Goal: Transaction & Acquisition: Purchase product/service

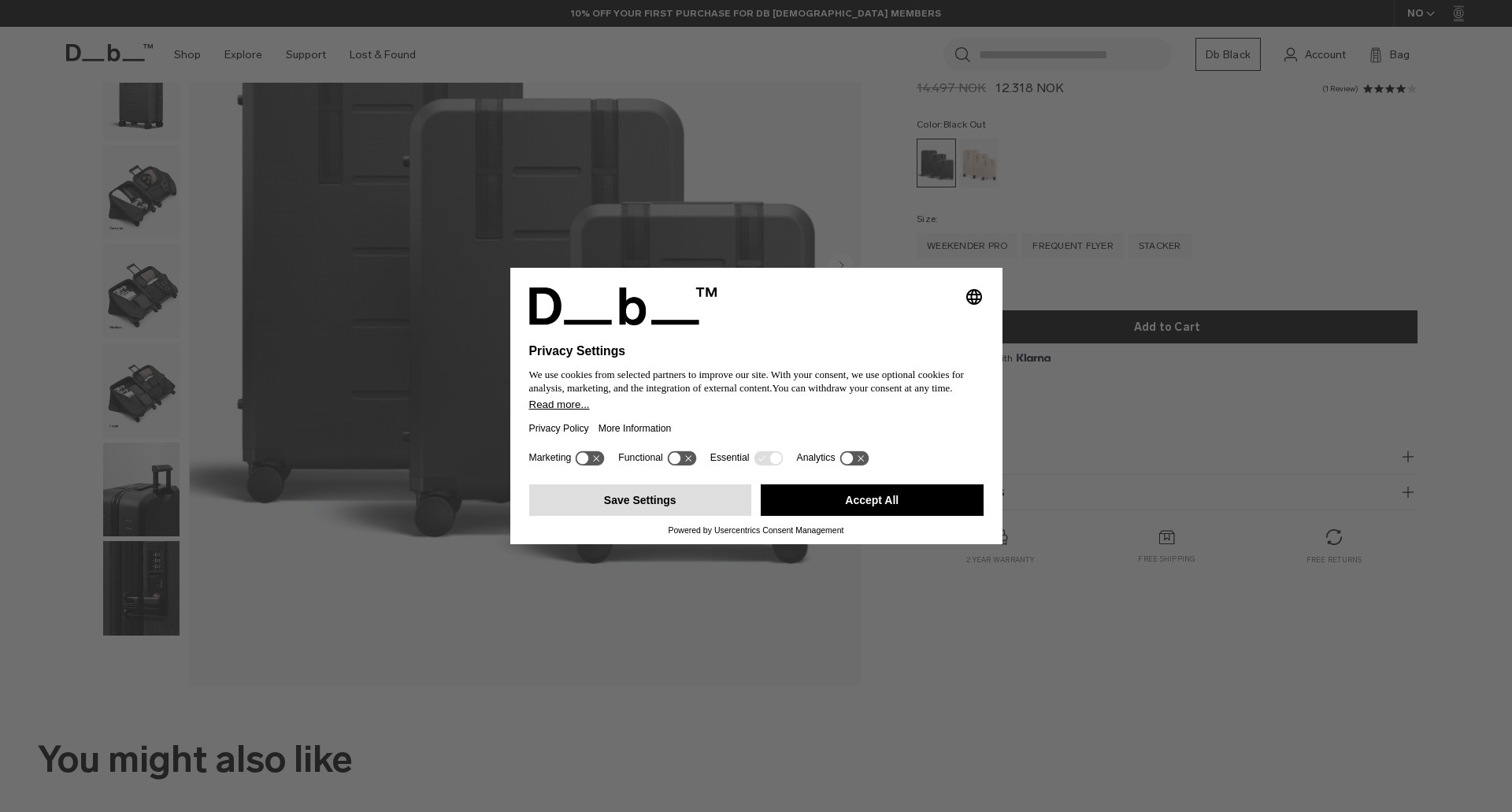
click at [686, 506] on button "Save Settings" at bounding box center [641, 500] width 223 height 32
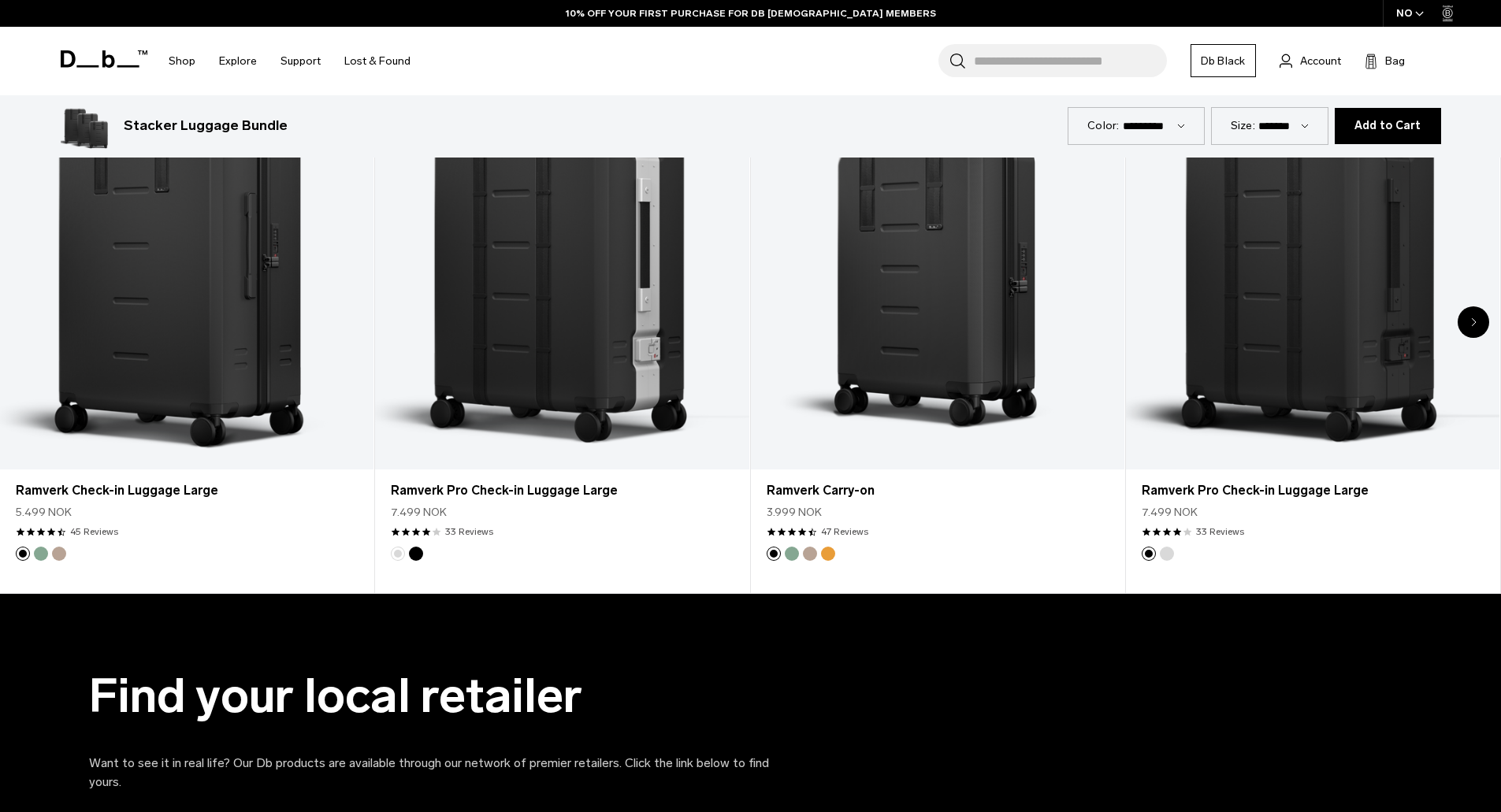
scroll to position [1032, 0]
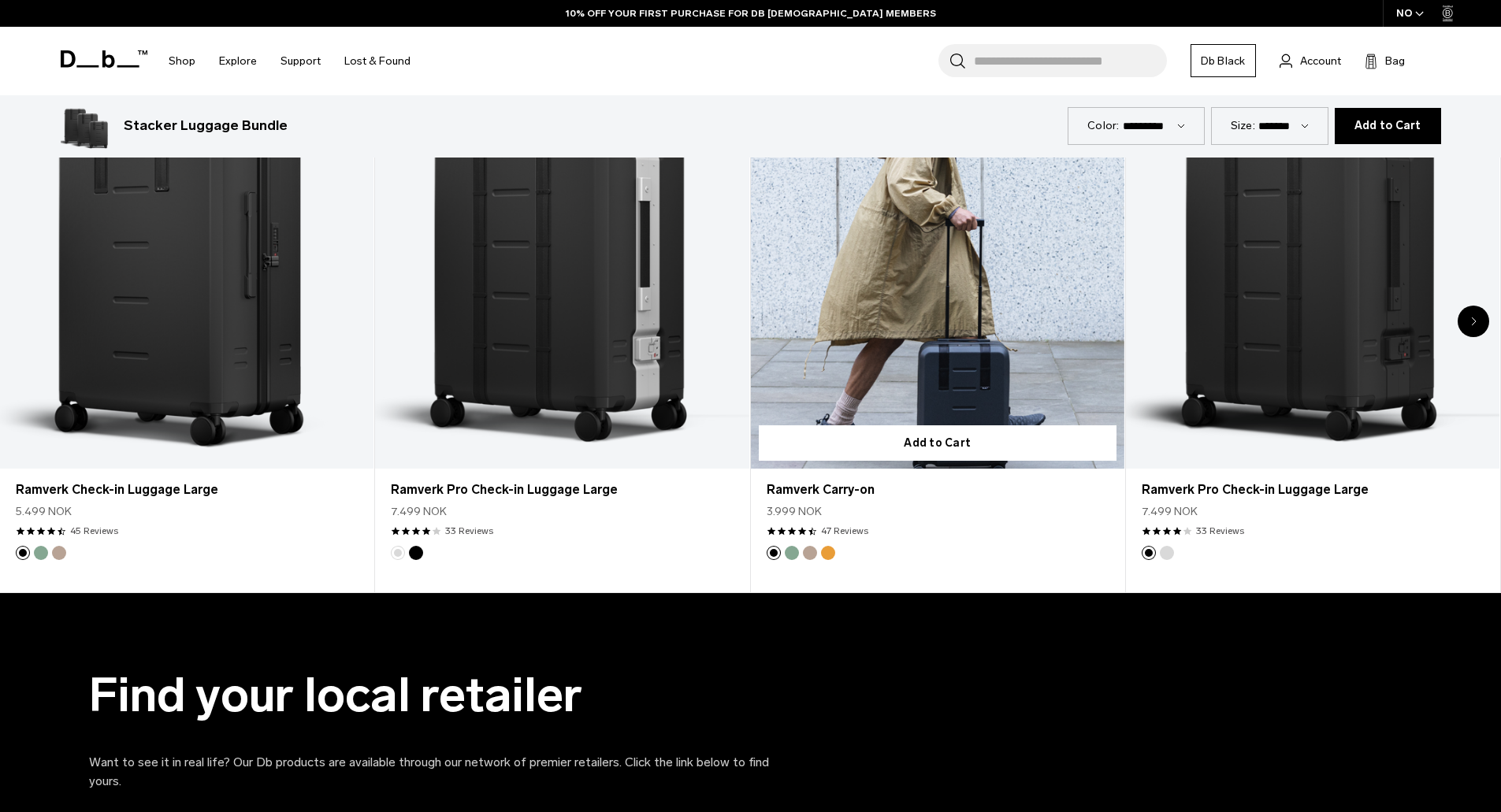
click at [917, 360] on link "Ramverk Carry-on" at bounding box center [938, 261] width 373 height 415
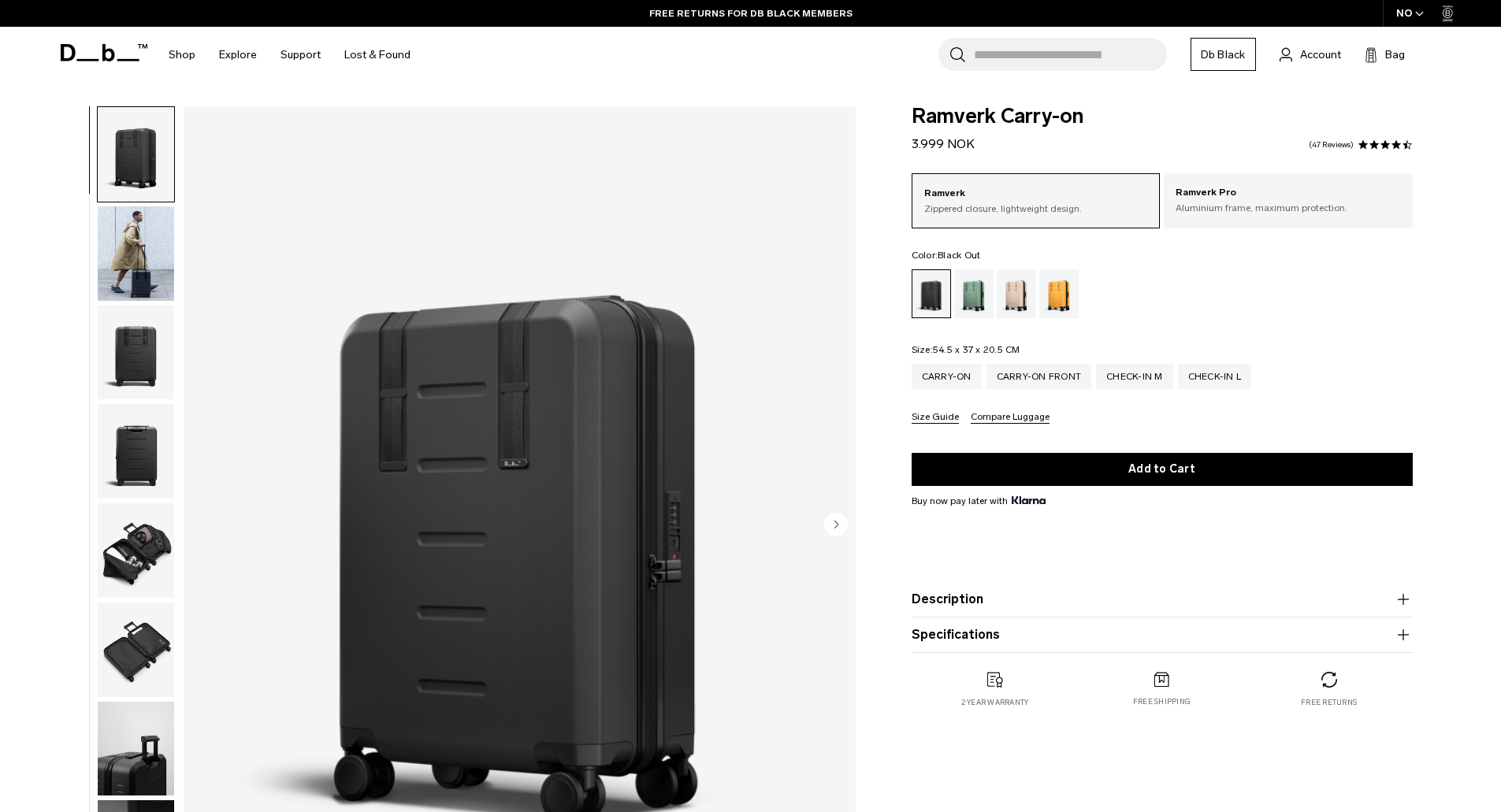
click at [111, 287] on img "button" at bounding box center [136, 253] width 77 height 95
